Goal: Information Seeking & Learning: Learn about a topic

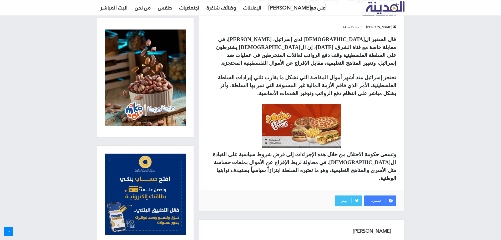
scroll to position [135, 0]
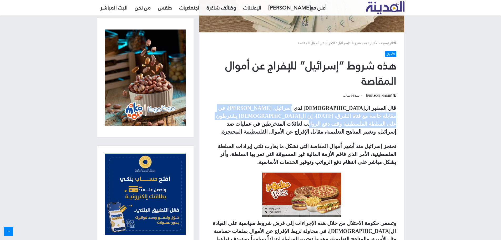
drag, startPoint x: 328, startPoint y: 109, endPoint x: 270, endPoint y: 117, distance: 58.0
click at [270, 117] on strong "قال السفير ال[DEMOGRAPHIC_DATA] لدى إسرائيل، [PERSON_NAME]، في مقابلة خاصة مع ق…" at bounding box center [306, 119] width 180 height 29
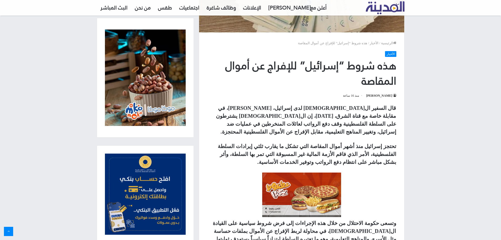
click at [270, 117] on strong "قال السفير ال[DEMOGRAPHIC_DATA] لدى إسرائيل، [PERSON_NAME]، في مقابلة خاصة مع ق…" at bounding box center [306, 119] width 180 height 29
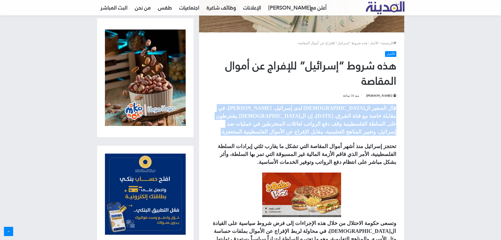
click at [270, 117] on strong "قال السفير ال[DEMOGRAPHIC_DATA] لدى إسرائيل، [PERSON_NAME]، في مقابلة خاصة مع ق…" at bounding box center [306, 119] width 180 height 29
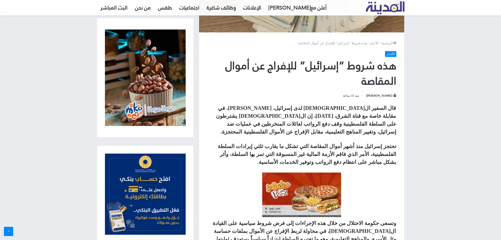
click at [270, 117] on strong "قال السفير ال[DEMOGRAPHIC_DATA] لدى إسرائيل، [PERSON_NAME]، في مقابلة خاصة مع ق…" at bounding box center [306, 119] width 180 height 29
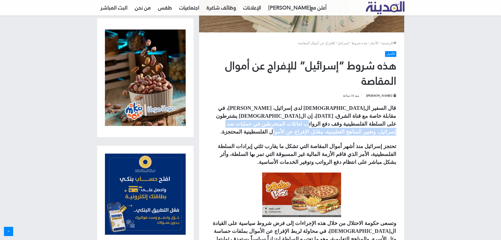
drag, startPoint x: 270, startPoint y: 117, endPoint x: 213, endPoint y: 121, distance: 57.0
click at [213, 121] on p "قال السفير ال[DEMOGRAPHIC_DATA] لدى إسرائيل، [PERSON_NAME]، في مقابلة خاصة مع ق…" at bounding box center [301, 120] width 189 height 32
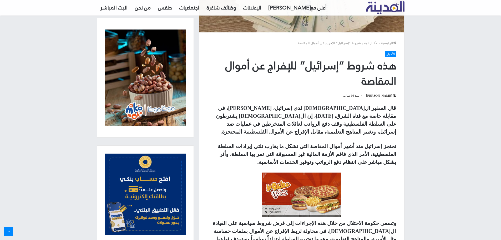
click at [287, 126] on p "قال السفير ال[DEMOGRAPHIC_DATA] لدى إسرائيل، [PERSON_NAME]، في مقابلة خاصة مع ق…" at bounding box center [301, 120] width 189 height 32
click at [329, 142] on p "تحتجز إسرائيل منذ أشهر أموال المقاصة التي تشكل ما يقارب ثلثي إيرادات السلطة الف…" at bounding box center [301, 154] width 189 height 24
click at [328, 142] on p "تحتجز إسرائيل منذ أشهر أموال المقاصة التي تشكل ما يقارب ثلثي إيرادات السلطة الف…" at bounding box center [301, 154] width 189 height 24
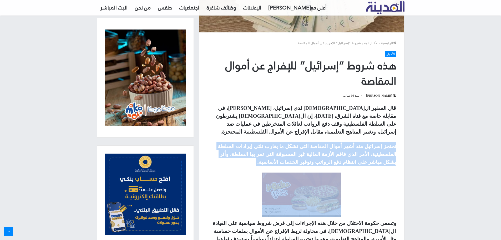
click at [328, 142] on p "تحتجز إسرائيل منذ أشهر أموال المقاصة التي تشكل ما يقارب ثلثي إيرادات السلطة الف…" at bounding box center [301, 154] width 189 height 24
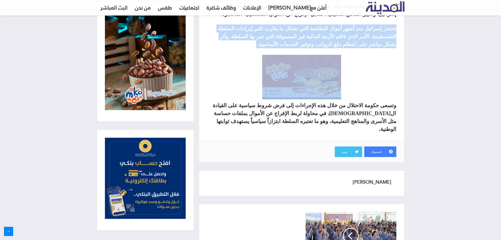
scroll to position [266, 0]
